Goal: Information Seeking & Learning: Learn about a topic

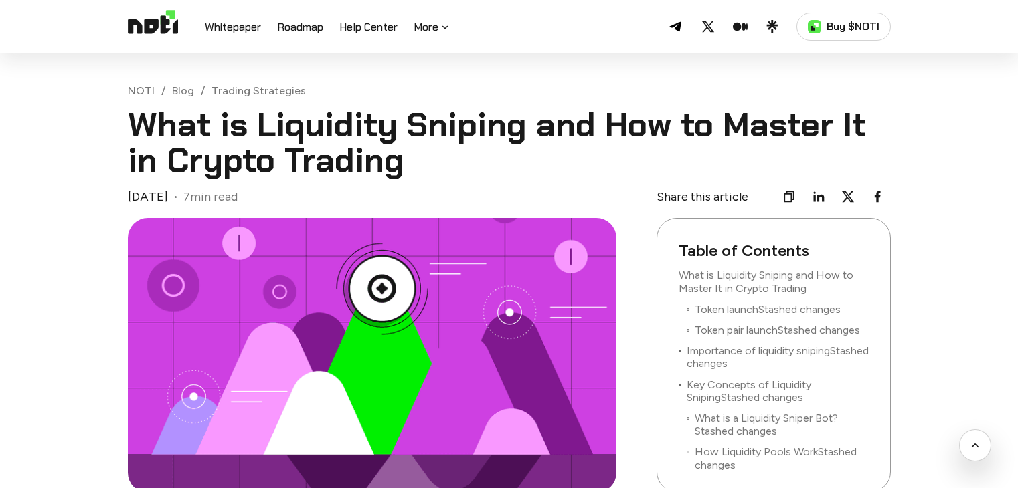
scroll to position [1971, 0]
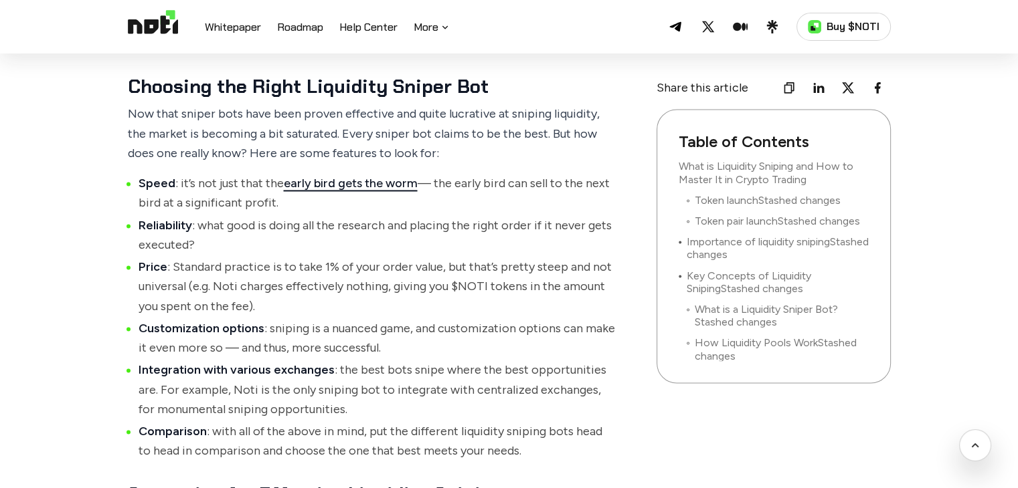
click at [428, 300] on li "Price : Standard practice is to take 1% of your order value, but that’s pretty …" at bounding box center [377, 287] width 478 height 59
click at [452, 274] on li "Price : Standard practice is to take 1% of your order value, but that’s pretty …" at bounding box center [377, 287] width 478 height 59
click at [436, 441] on li "Comparison : with all of the above in mind, put the different liquidity sniping…" at bounding box center [377, 441] width 478 height 39
click at [506, 199] on li "Speed : it’s not just that the early bird gets the worm — the early bird can se…" at bounding box center [377, 193] width 478 height 39
click at [409, 301] on li "Price : Standard practice is to take 1% of your order value, but that’s pretty …" at bounding box center [377, 287] width 478 height 59
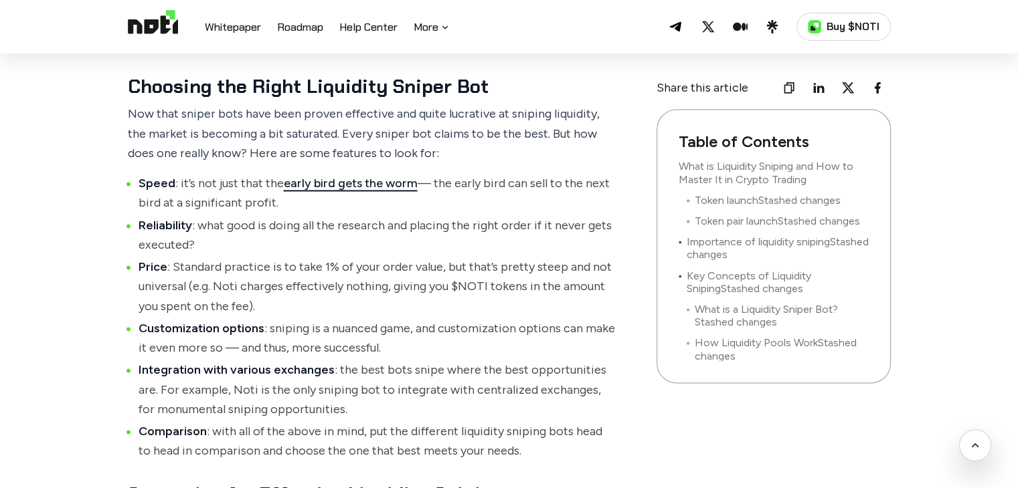
drag, startPoint x: 284, startPoint y: 203, endPoint x: 131, endPoint y: 180, distance: 154.3
click at [131, 180] on ul "Speed : it’s not just that the early bird gets the worm — the early bird can se…" at bounding box center [372, 318] width 488 height 288
click at [381, 284] on li "Price : Standard practice is to take 1% of your order value, but that’s pretty …" at bounding box center [377, 287] width 478 height 59
drag, startPoint x: 286, startPoint y: 209, endPoint x: 217, endPoint y: 205, distance: 69.0
click at [217, 205] on li "Speed : it’s not just that the early bird gets the worm — the early bird can se…" at bounding box center [377, 193] width 478 height 39
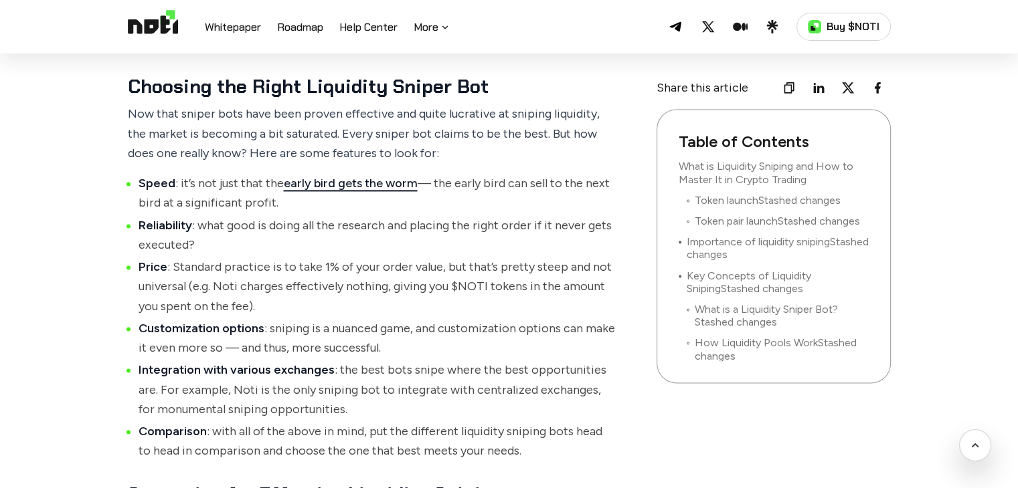
click at [405, 210] on li "Speed : it’s not just that the early bird gets the worm — the early bird can se…" at bounding box center [377, 193] width 478 height 39
drag, startPoint x: 280, startPoint y: 205, endPoint x: 181, endPoint y: 180, distance: 102.1
click at [181, 180] on li "Speed : it’s not just that the early bird gets the worm — the early bird can se…" at bounding box center [377, 193] width 478 height 39
copy li "t’s not just that the early bird gets the worm — the early bird can sell to the…"
click at [436, 246] on li "Reliability : what good is doing all the research and placing the right order i…" at bounding box center [377, 235] width 478 height 39
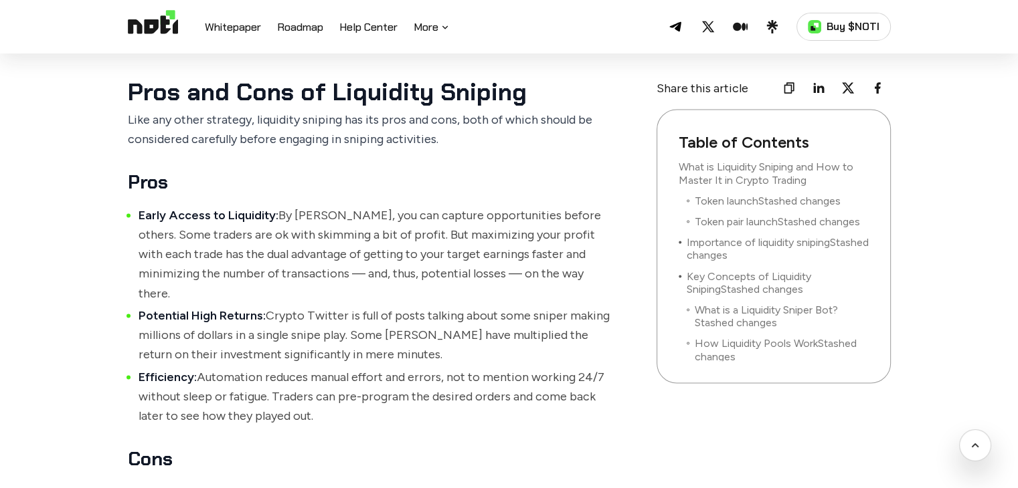
scroll to position [2668, 0]
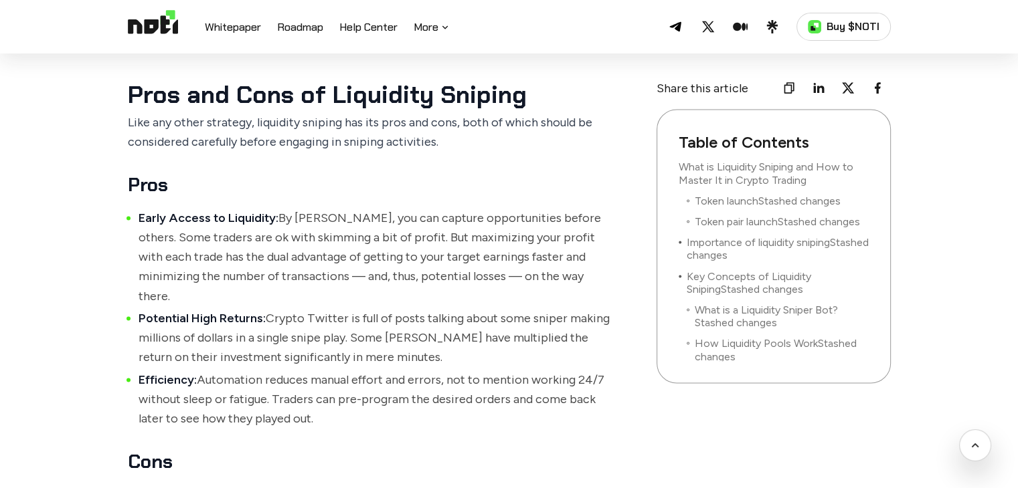
click at [394, 153] on section "Liquidity sniping is a technique used to capture early DeFi liquidity opportuni…" at bounding box center [372, 95] width 488 height 4497
click at [407, 235] on li "Early Access to Liquidity: By [PERSON_NAME], you can capture opportunities befo…" at bounding box center [377, 258] width 478 height 98
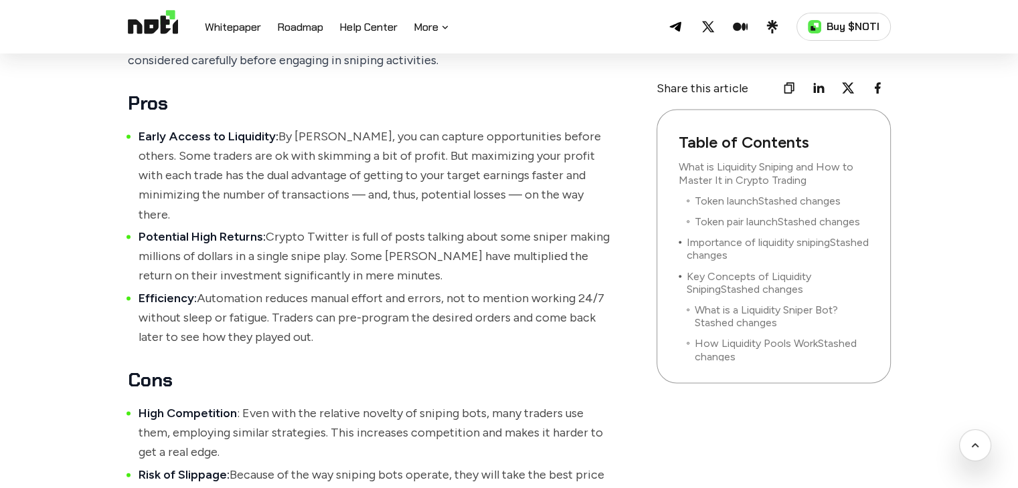
scroll to position [2748, 0]
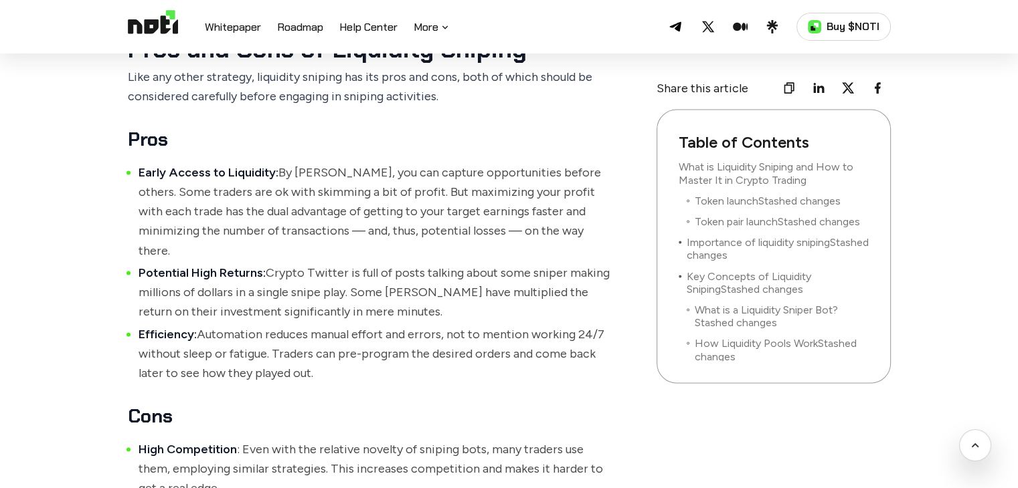
click at [436, 194] on li "Early Access to Liquidity: By [PERSON_NAME], you can capture opportunities befo…" at bounding box center [377, 212] width 478 height 98
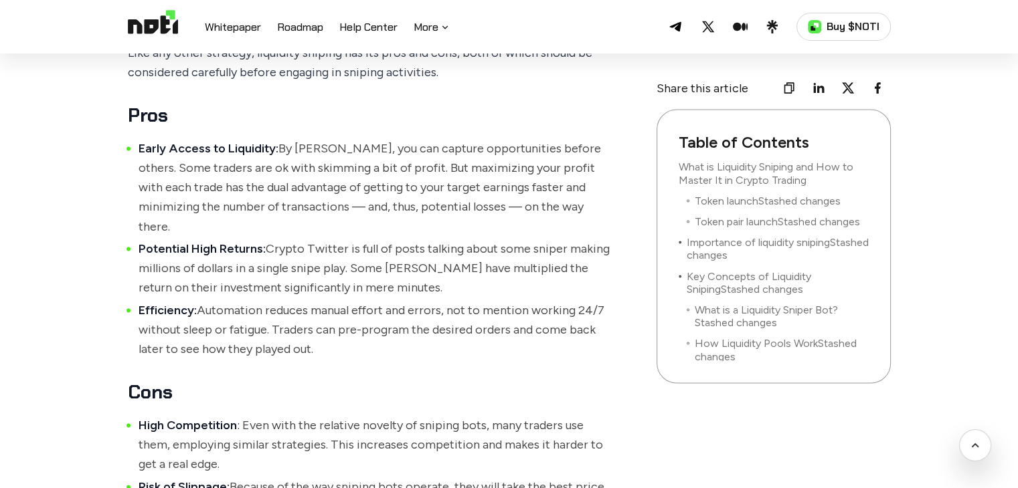
scroll to position [2737, 0]
click at [364, 203] on li "Early Access to Liquidity: By [PERSON_NAME], you can capture opportunities befo…" at bounding box center [377, 188] width 478 height 98
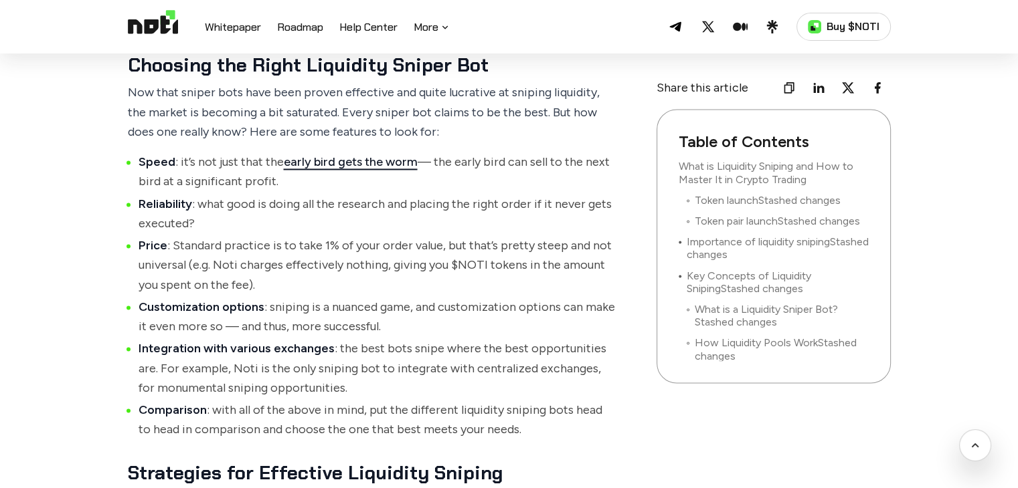
scroll to position [1991, 0]
